Goal: Obtain resource: Download file/media

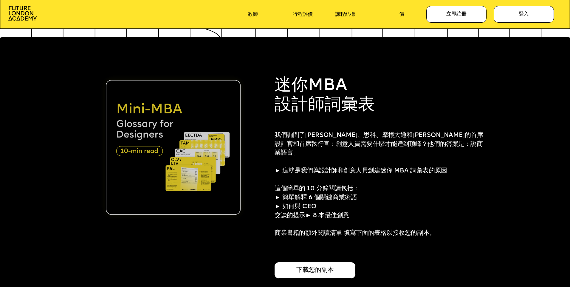
scroll to position [1461, 0]
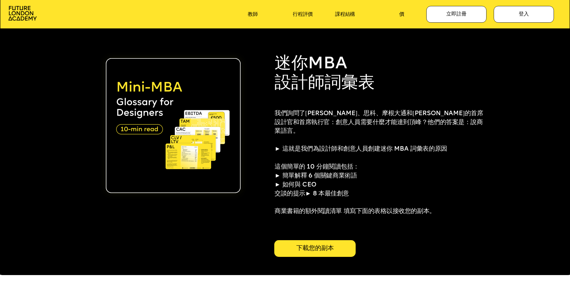
click at [337, 249] on div "下載您的副本" at bounding box center [314, 248] width 81 height 17
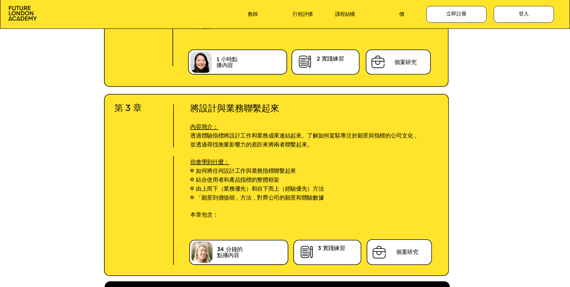
scroll to position [2146, 0]
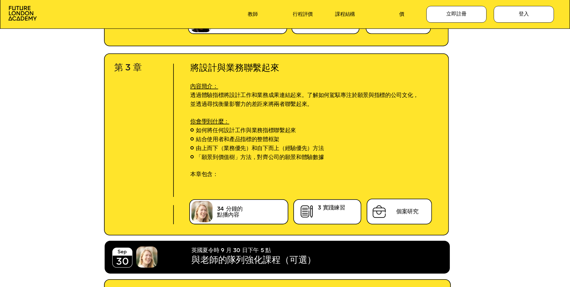
click at [310, 206] on img at bounding box center [306, 212] width 17 height 16
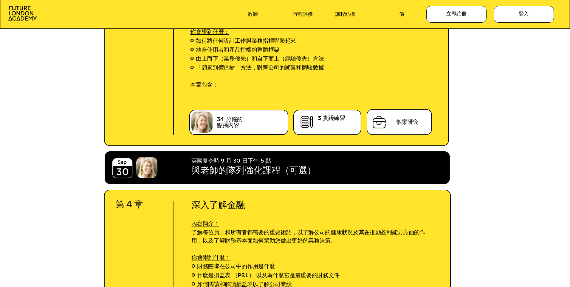
scroll to position [2385, 0]
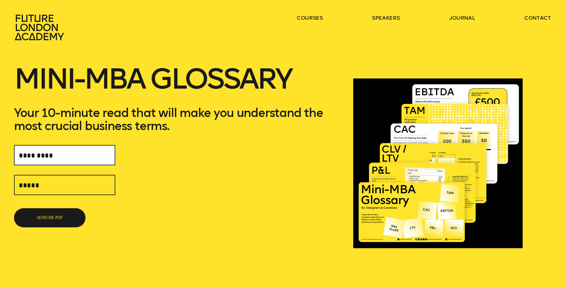
click at [33, 153] on input "text" at bounding box center [64, 155] width 101 height 20
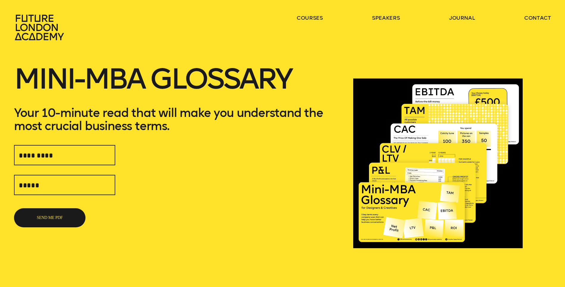
click at [202, 177] on div "SEND ME PDF" at bounding box center [176, 184] width 325 height 85
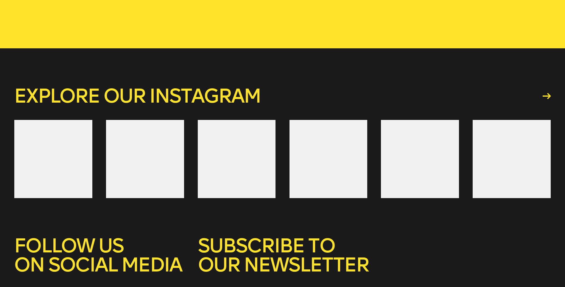
scroll to position [328, 0]
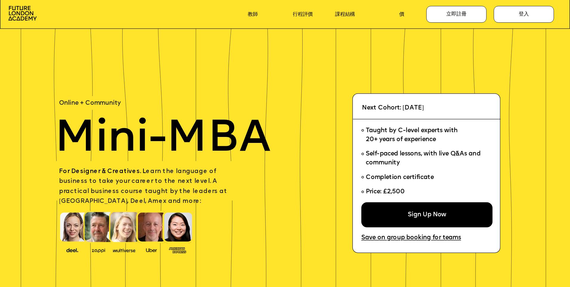
scroll to position [2385, 0]
